Goal: Information Seeking & Learning: Check status

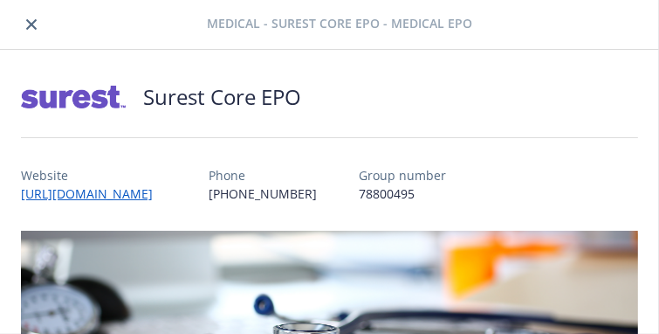
scroll to position [262, 0]
